Goal: Task Accomplishment & Management: Manage account settings

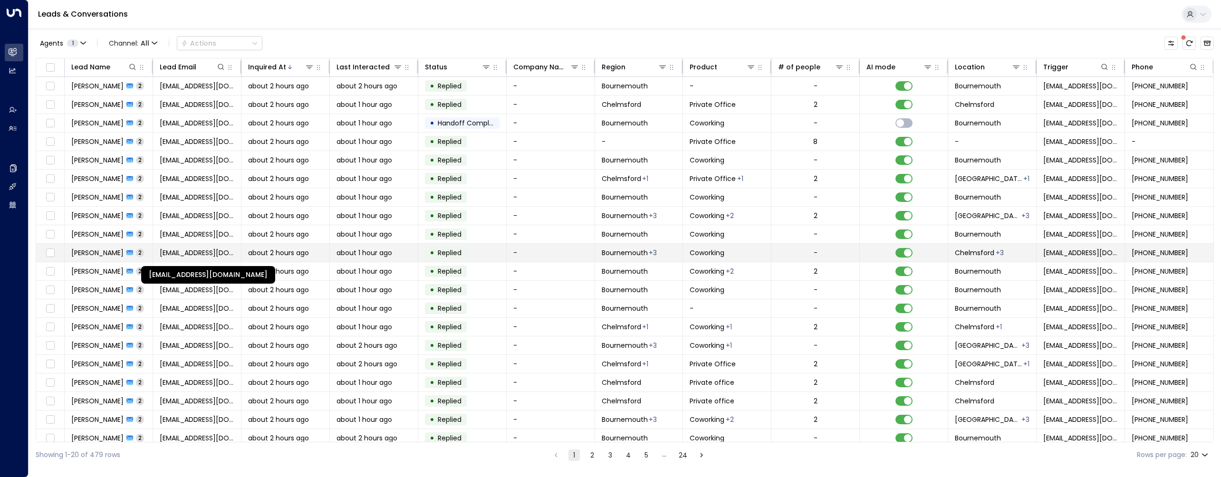
scroll to position [9, 0]
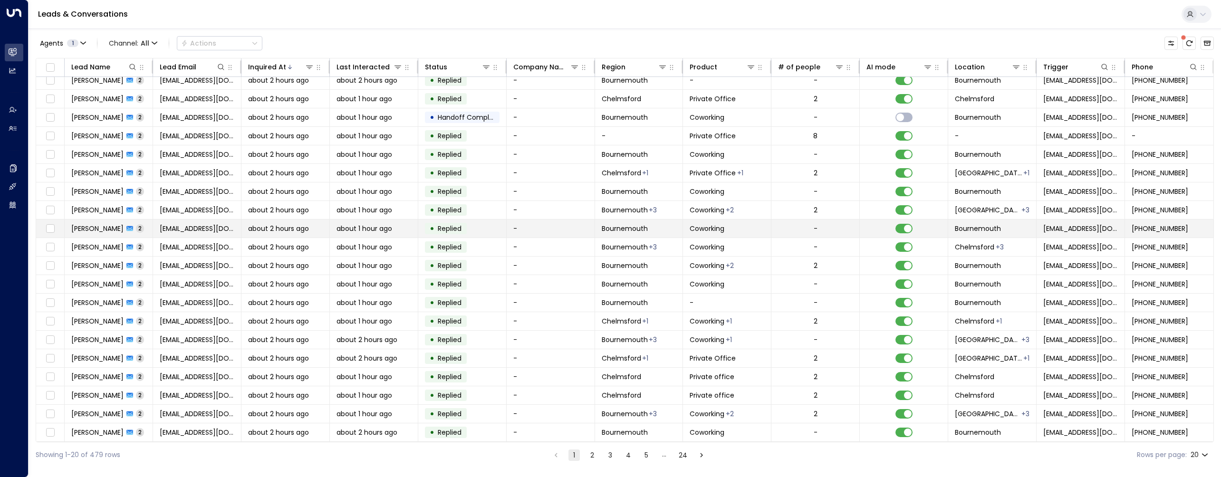
click at [118, 233] on td "[PERSON_NAME] 2" at bounding box center [109, 229] width 88 height 18
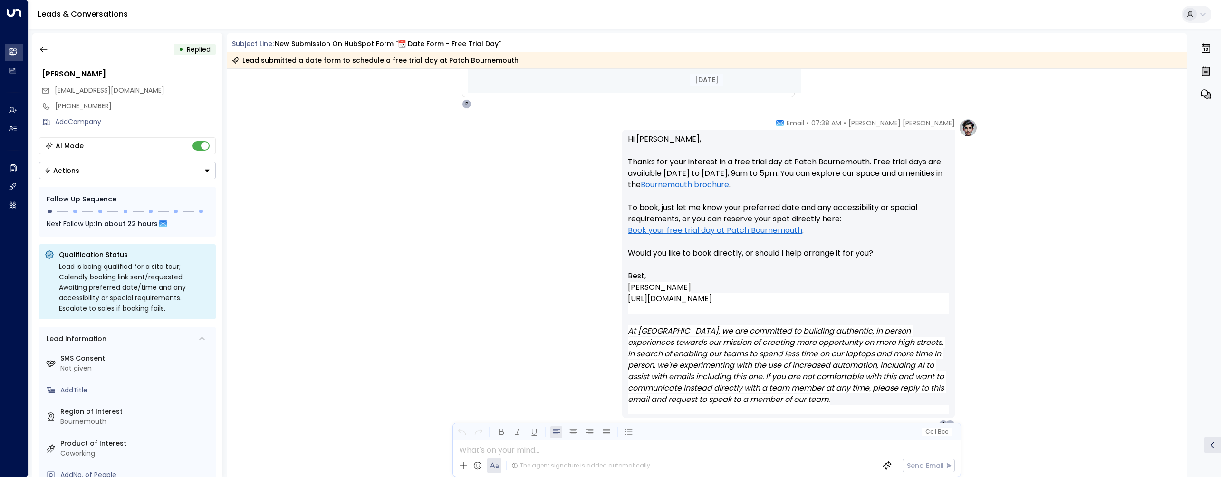
scroll to position [778, 0]
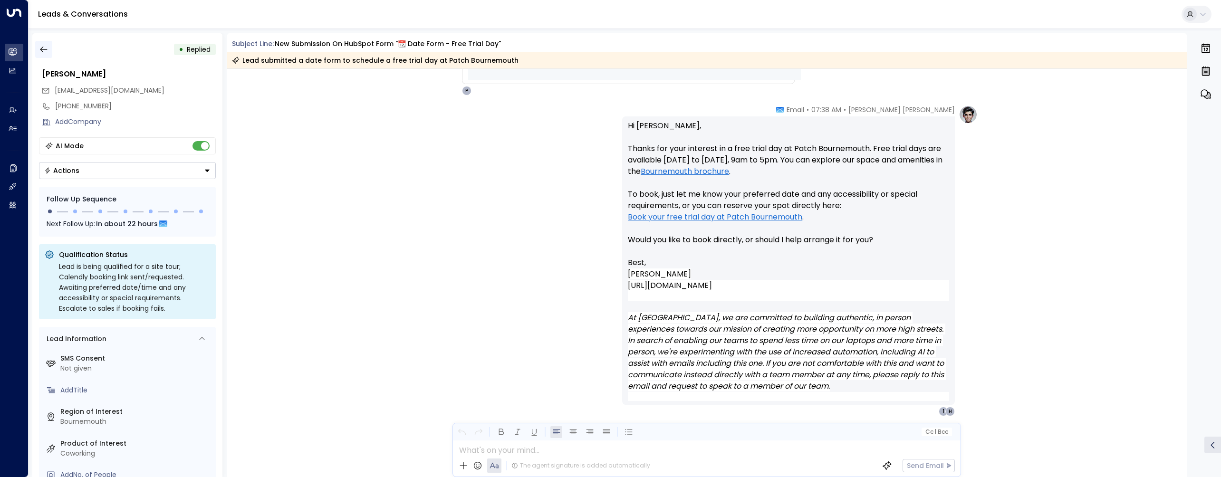
click at [48, 55] on button "button" at bounding box center [43, 49] width 17 height 17
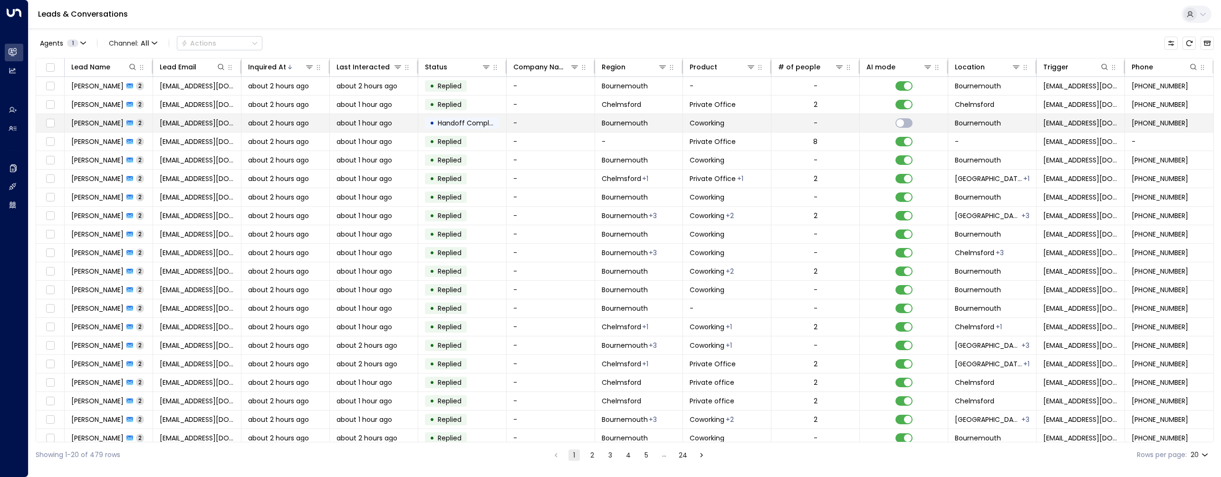
click at [157, 122] on td "[EMAIL_ADDRESS][DOMAIN_NAME]" at bounding box center [197, 123] width 88 height 18
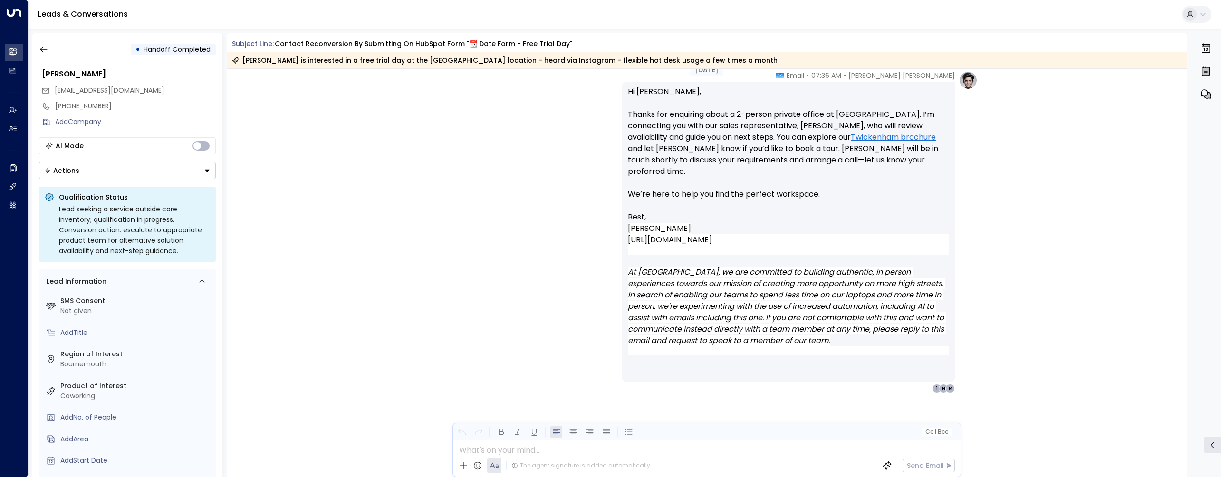
scroll to position [943, 0]
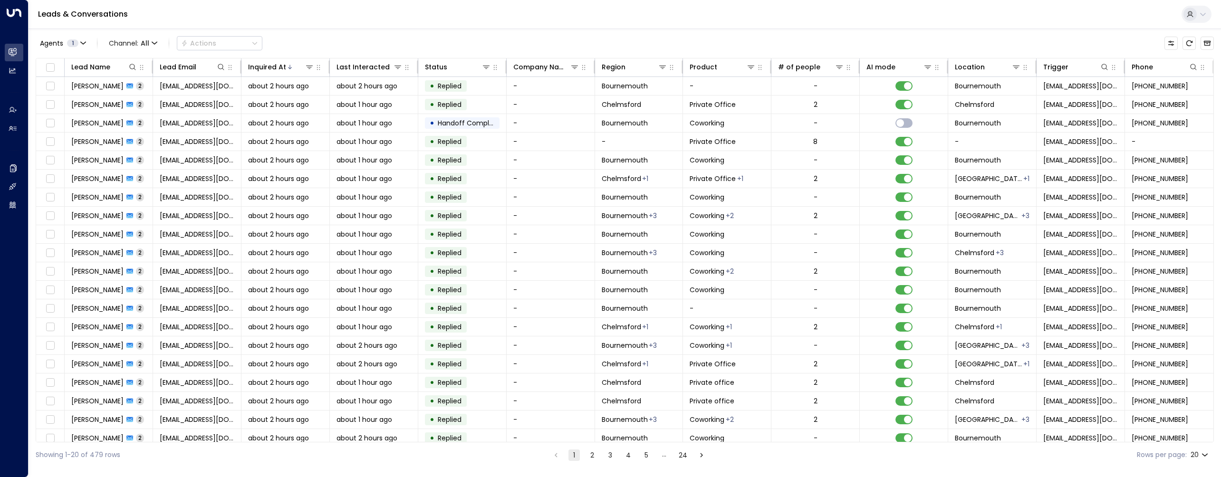
click at [594, 464] on div "Showing 1-20 of 479 rows 1 2 3 4 5 … 24 Rows per page: 20 **" at bounding box center [625, 455] width 1178 height 25
click at [589, 454] on button "2" at bounding box center [592, 455] width 11 height 11
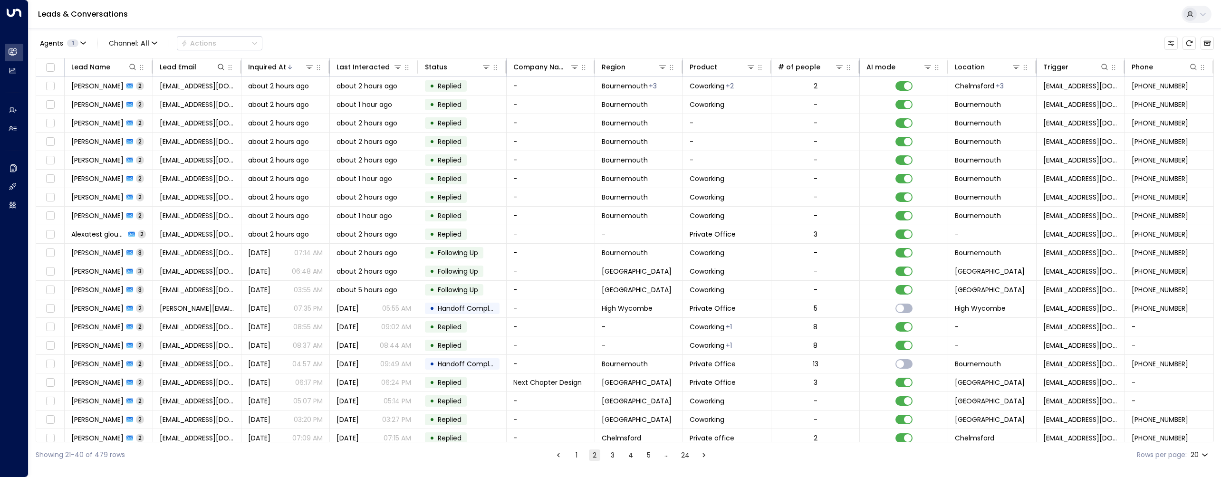
click at [576, 456] on button "1" at bounding box center [576, 455] width 11 height 11
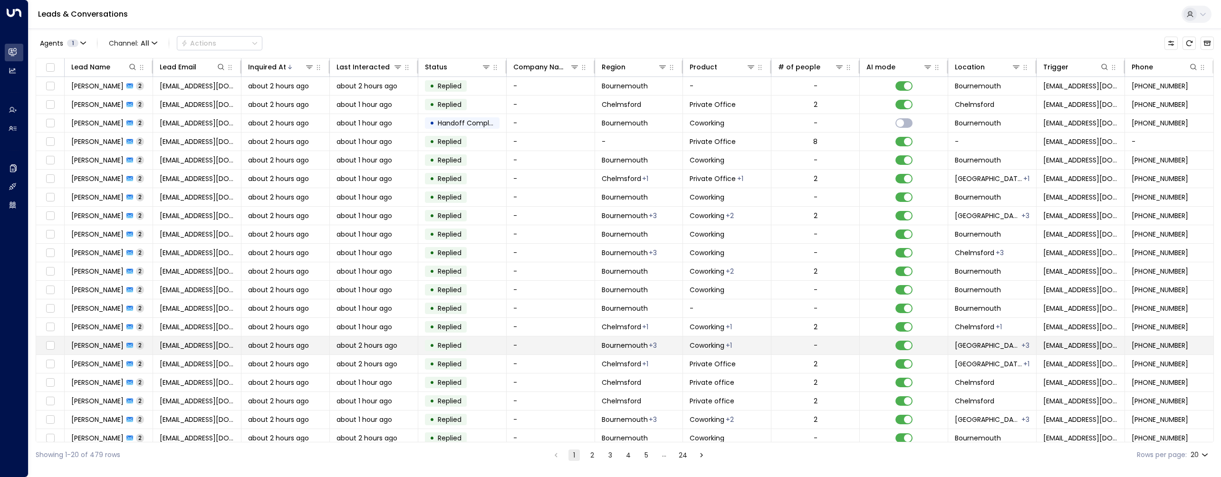
scroll to position [9, 0]
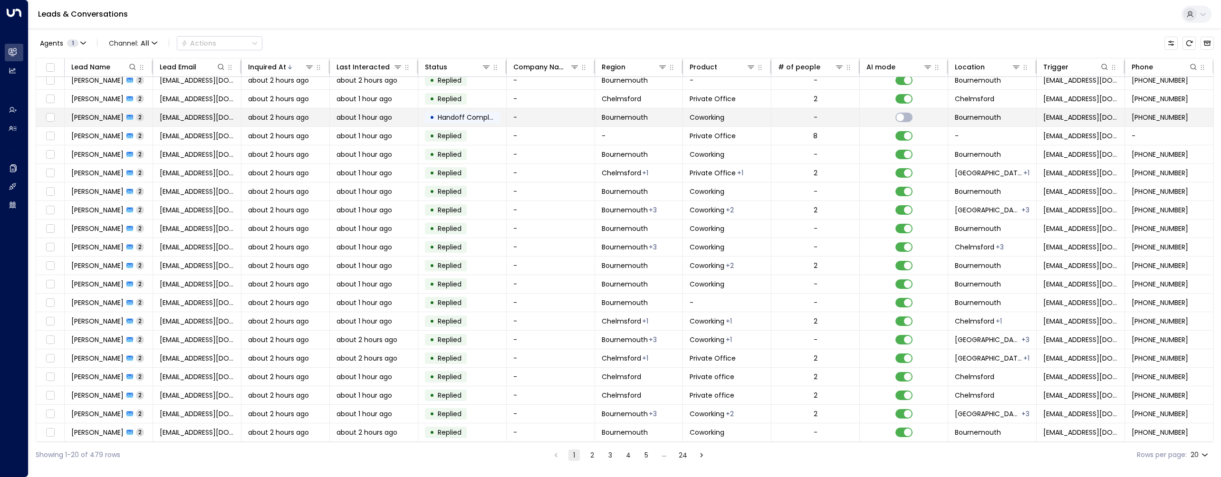
click at [175, 113] on span "[EMAIL_ADDRESS][DOMAIN_NAME]" at bounding box center [197, 118] width 75 height 10
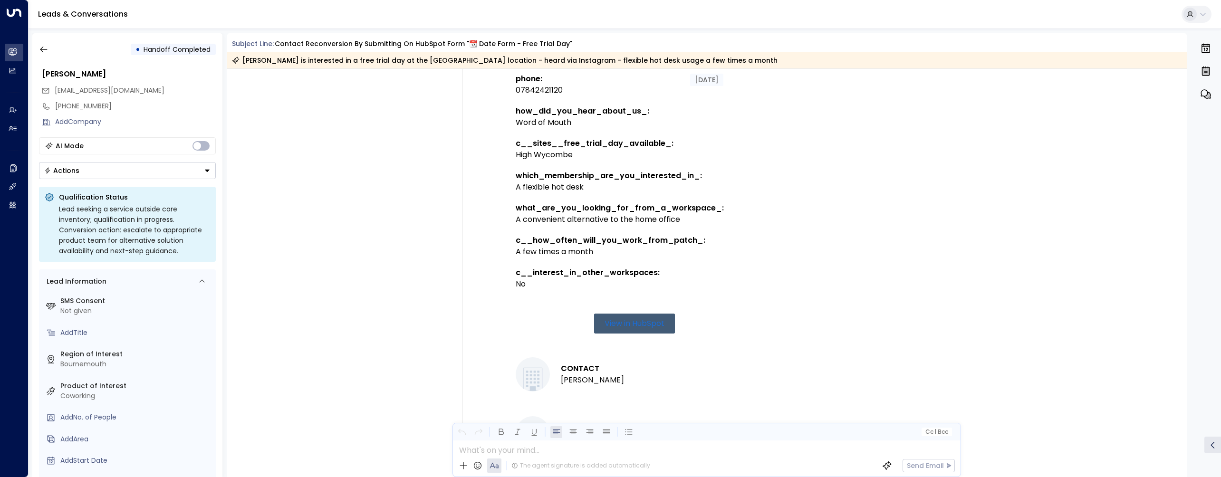
scroll to position [944, 0]
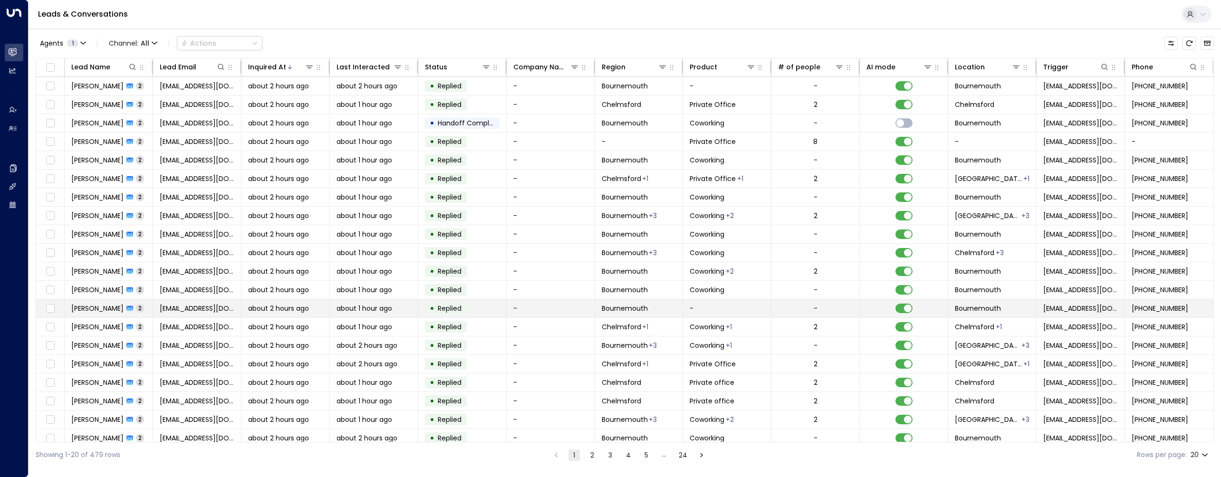
scroll to position [9, 0]
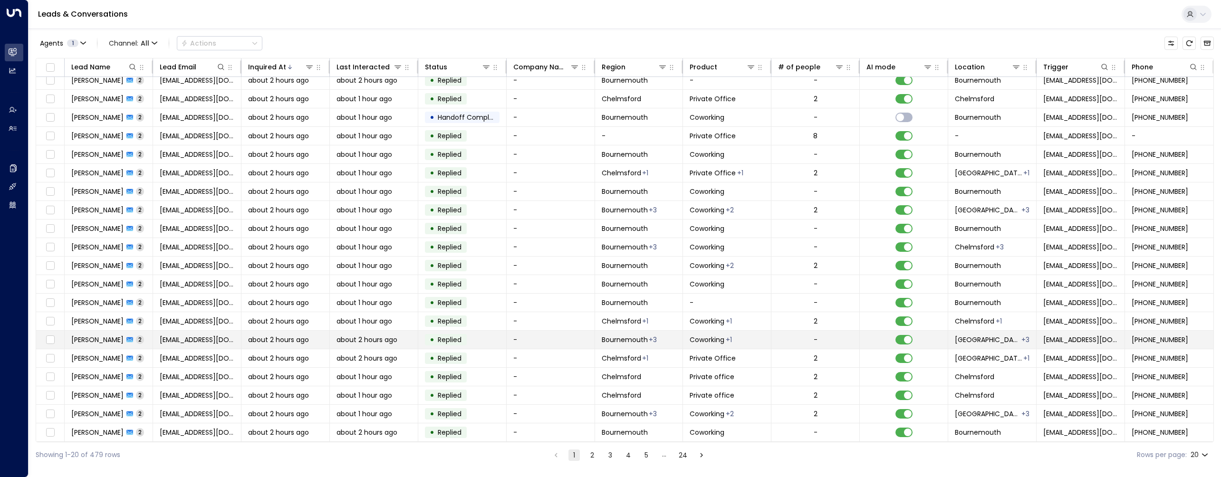
click at [104, 345] on td "[PERSON_NAME] 2" at bounding box center [109, 340] width 88 height 18
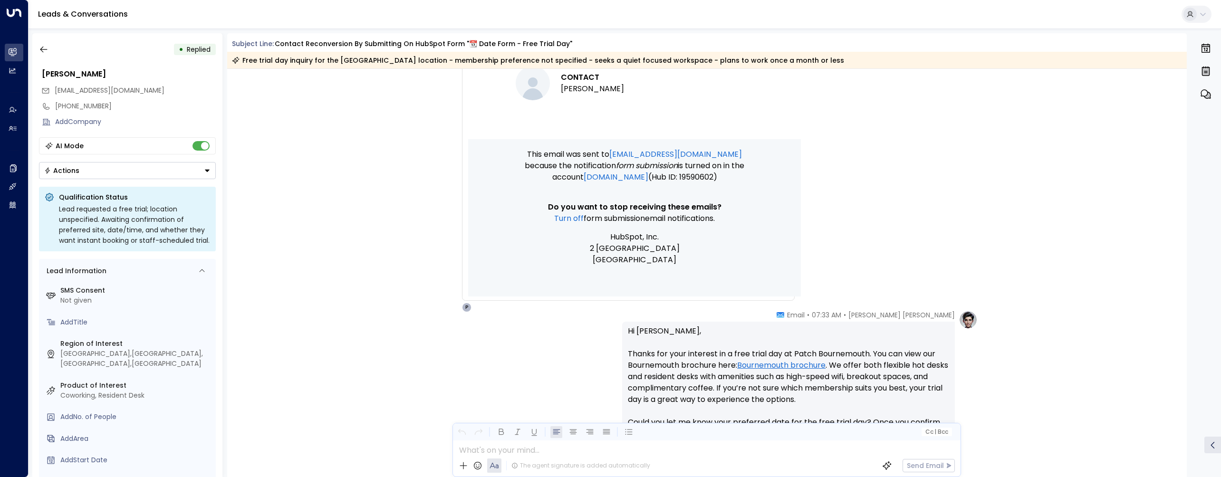
scroll to position [741, 0]
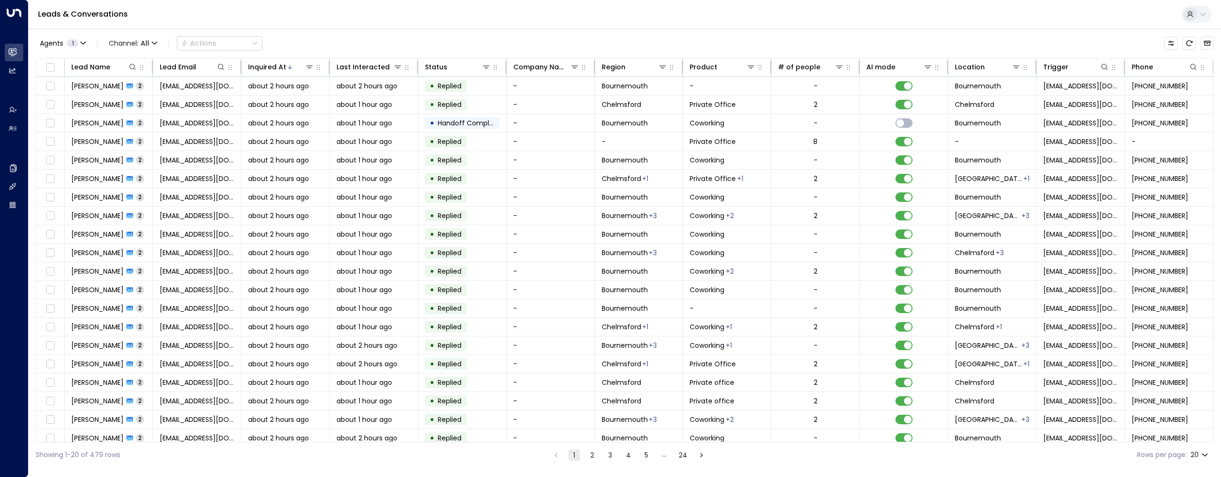
click at [596, 454] on button "2" at bounding box center [592, 455] width 11 height 11
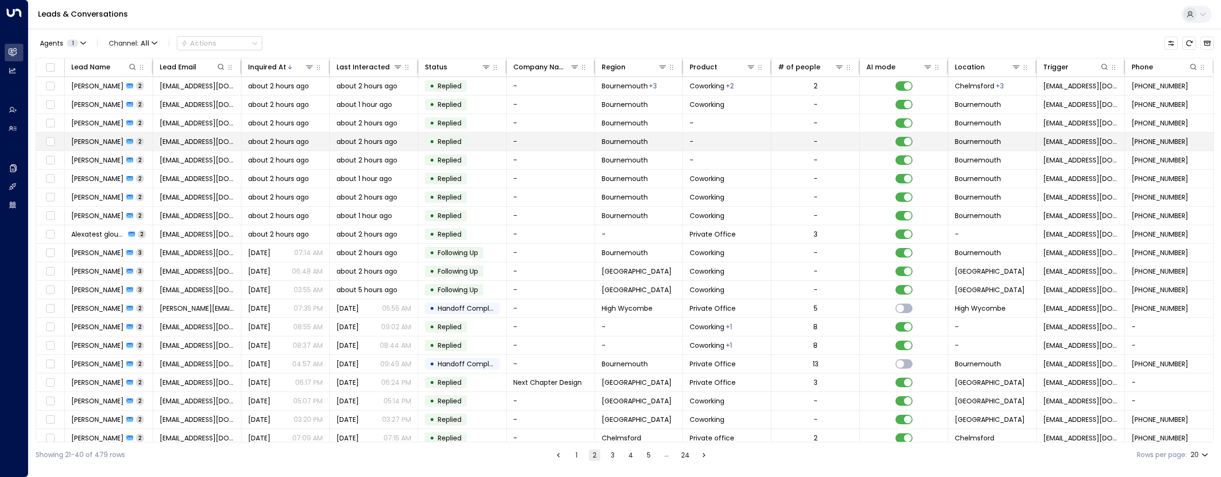
click at [98, 149] on td "[PERSON_NAME] 2" at bounding box center [109, 142] width 88 height 18
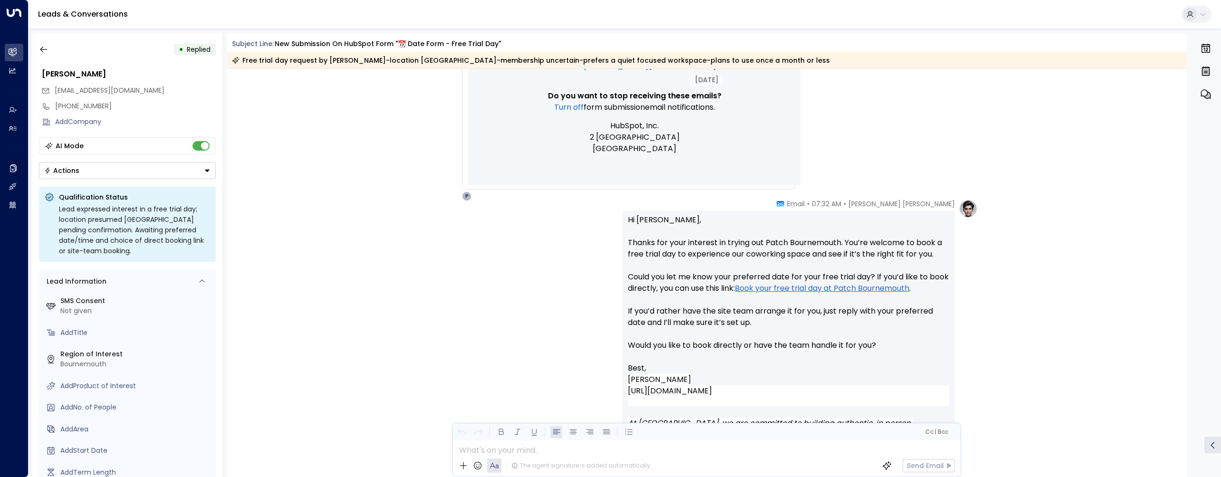
scroll to position [787, 0]
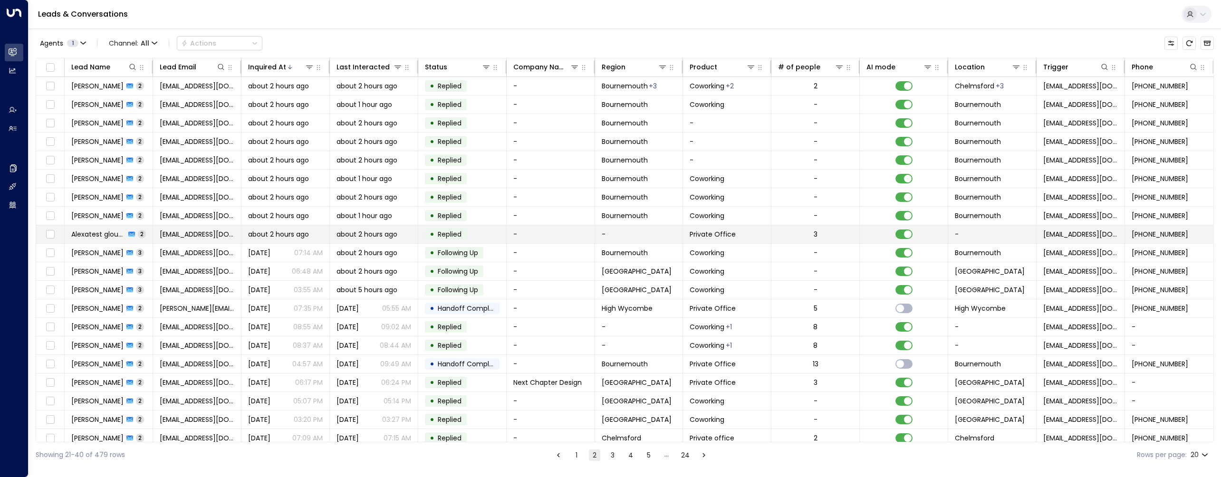
scroll to position [9, 0]
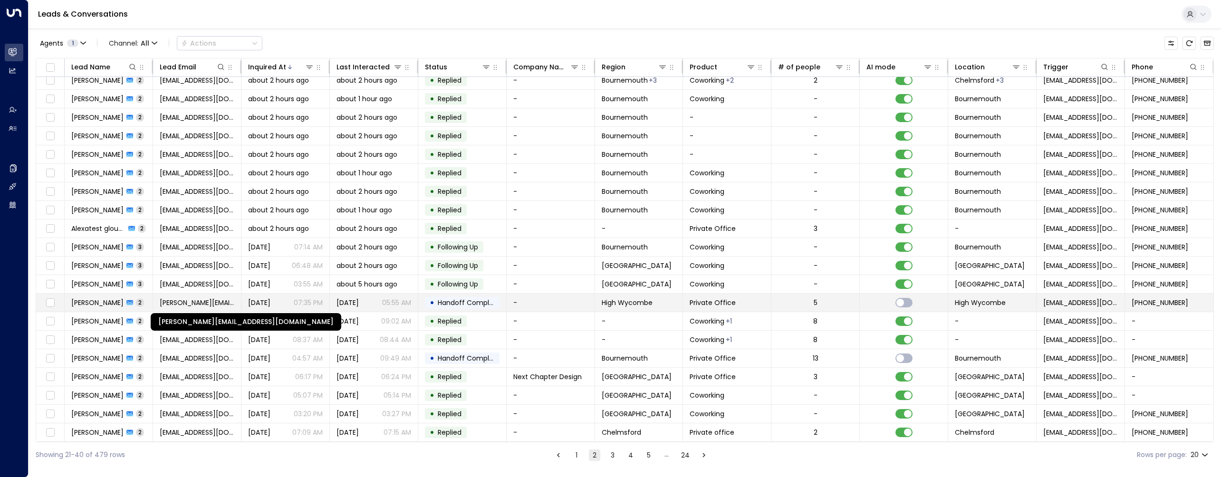
click at [209, 303] on span "[PERSON_NAME][EMAIL_ADDRESS][DOMAIN_NAME]" at bounding box center [197, 303] width 75 height 10
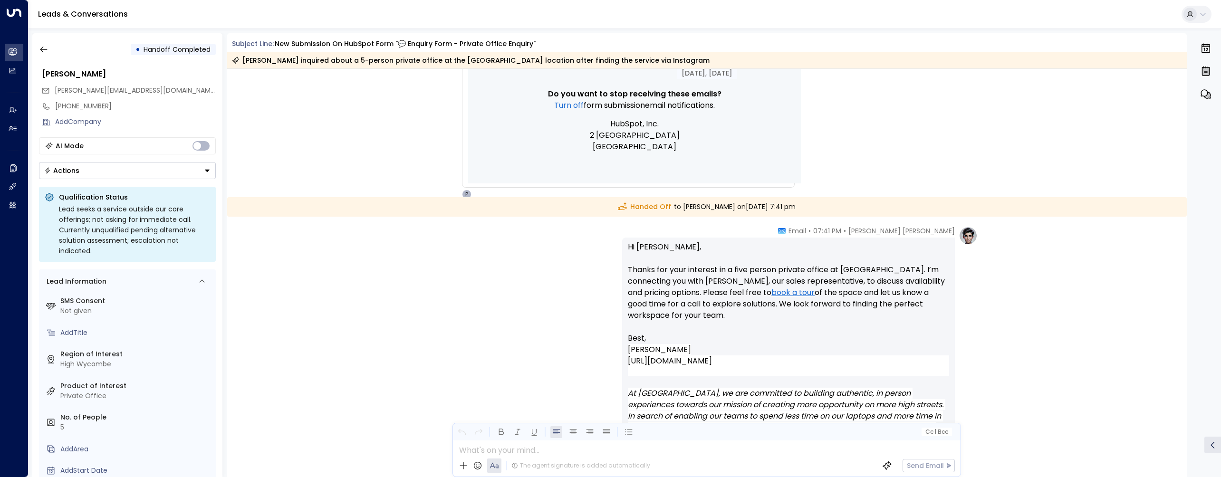
scroll to position [765, 0]
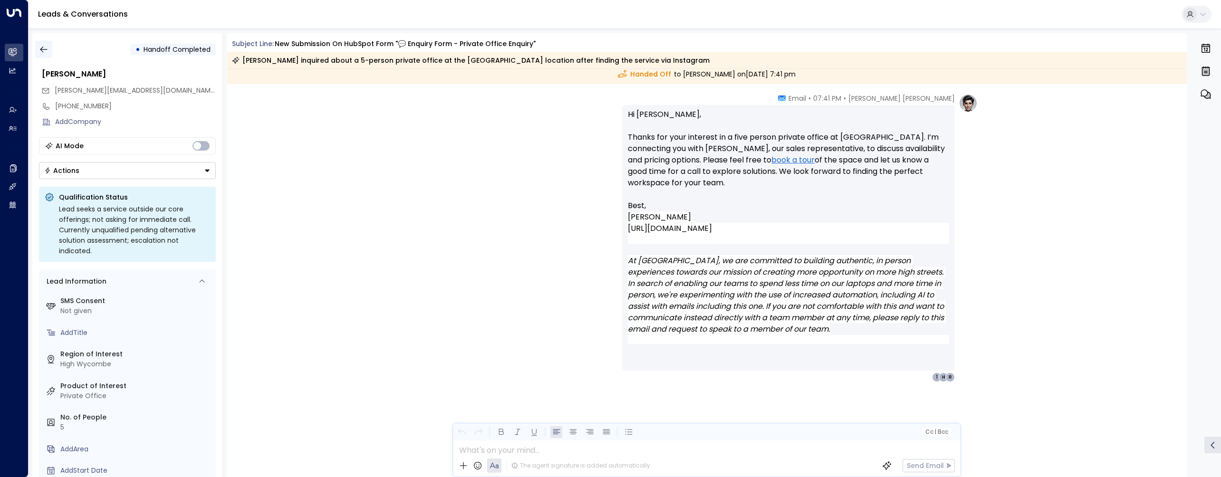
click at [40, 48] on icon "button" at bounding box center [44, 50] width 10 height 10
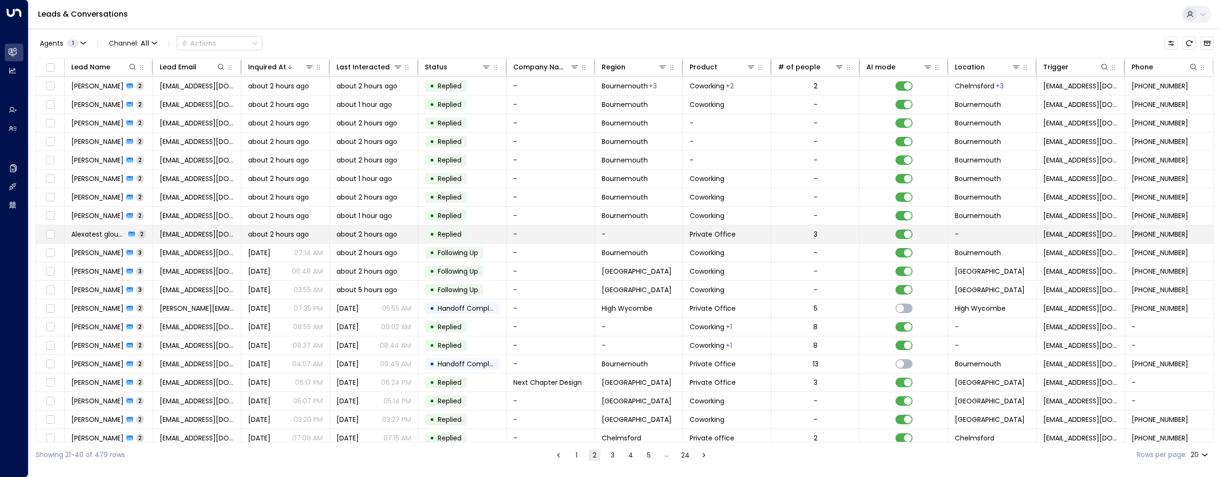
scroll to position [9, 0]
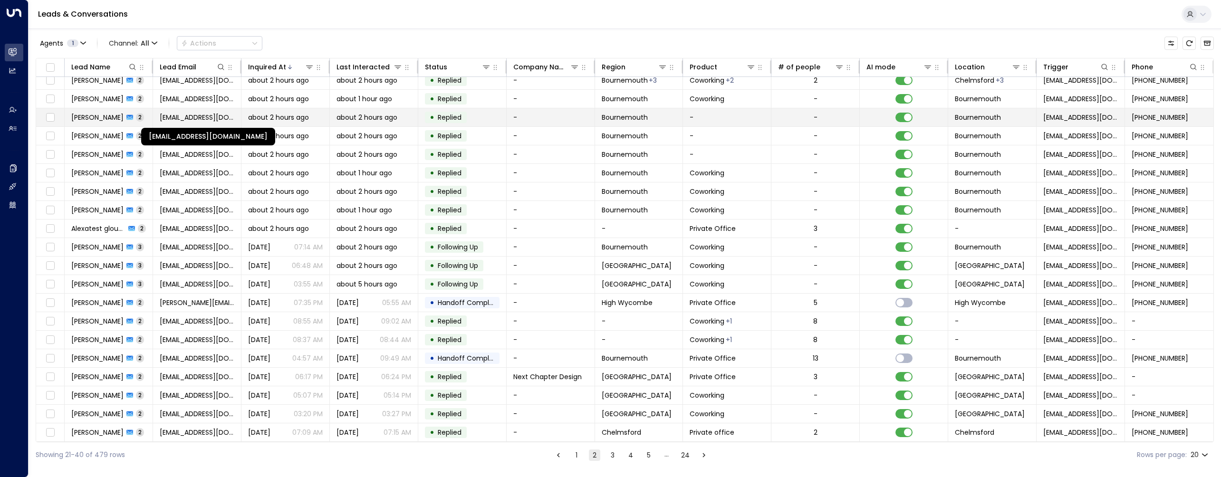
click at [201, 116] on span "[EMAIL_ADDRESS][DOMAIN_NAME]" at bounding box center [197, 118] width 75 height 10
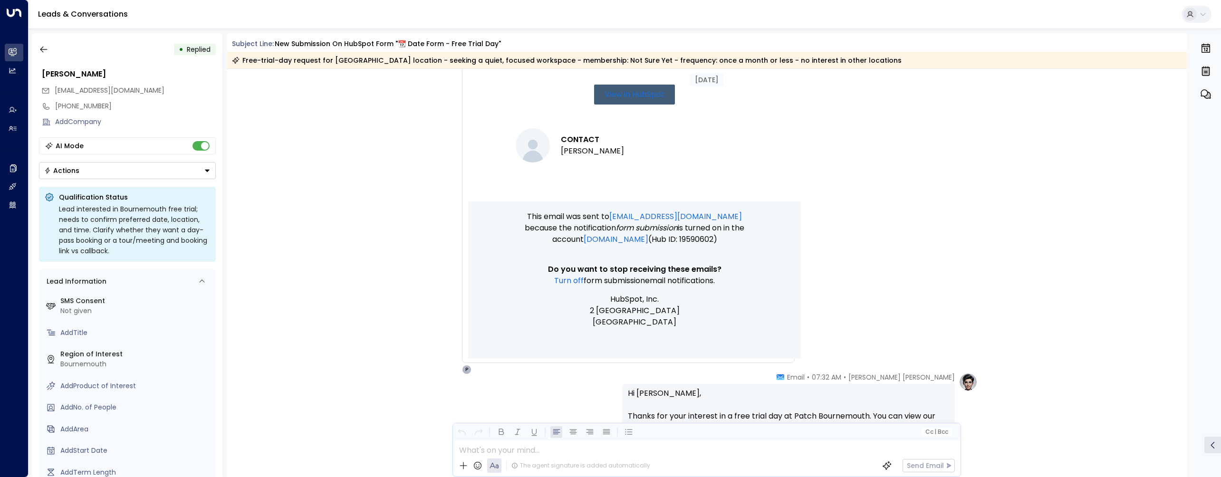
scroll to position [843, 0]
